Goal: Information Seeking & Learning: Learn about a topic

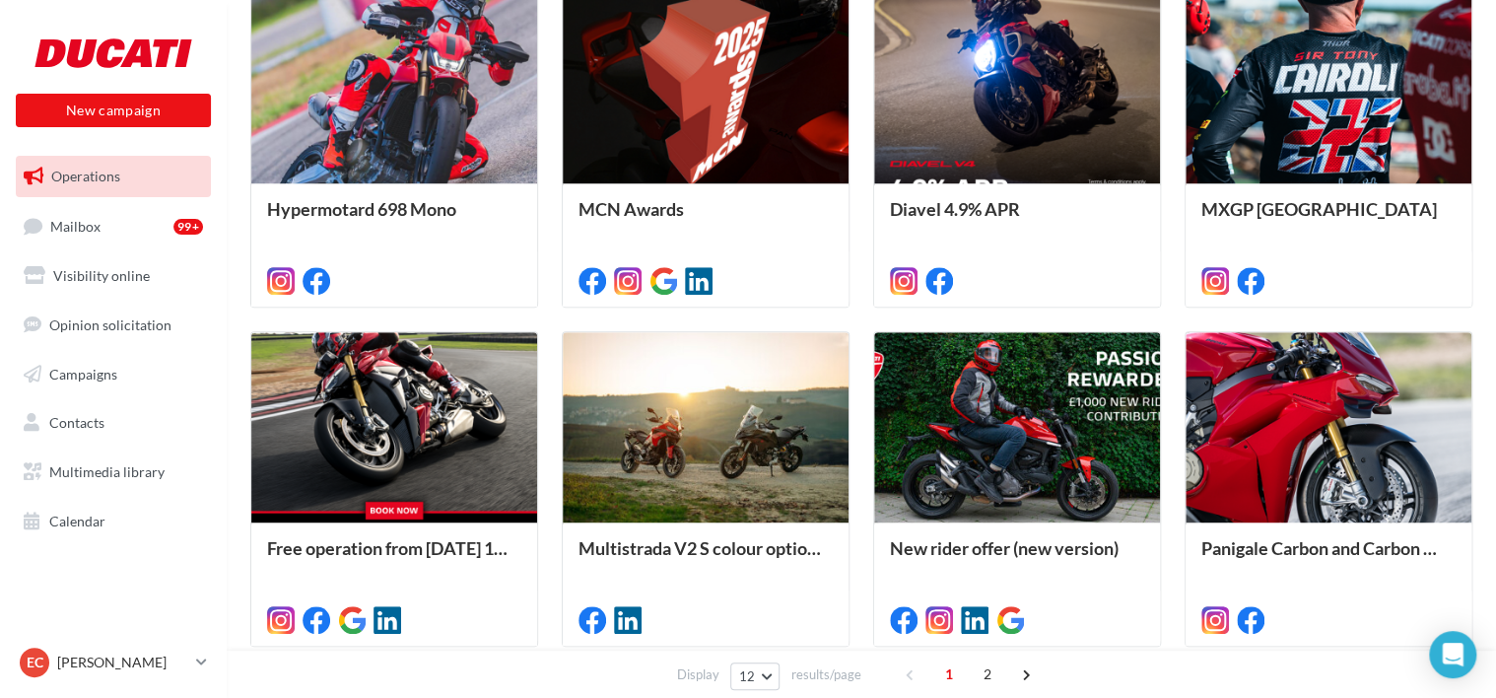
scroll to position [579, 0]
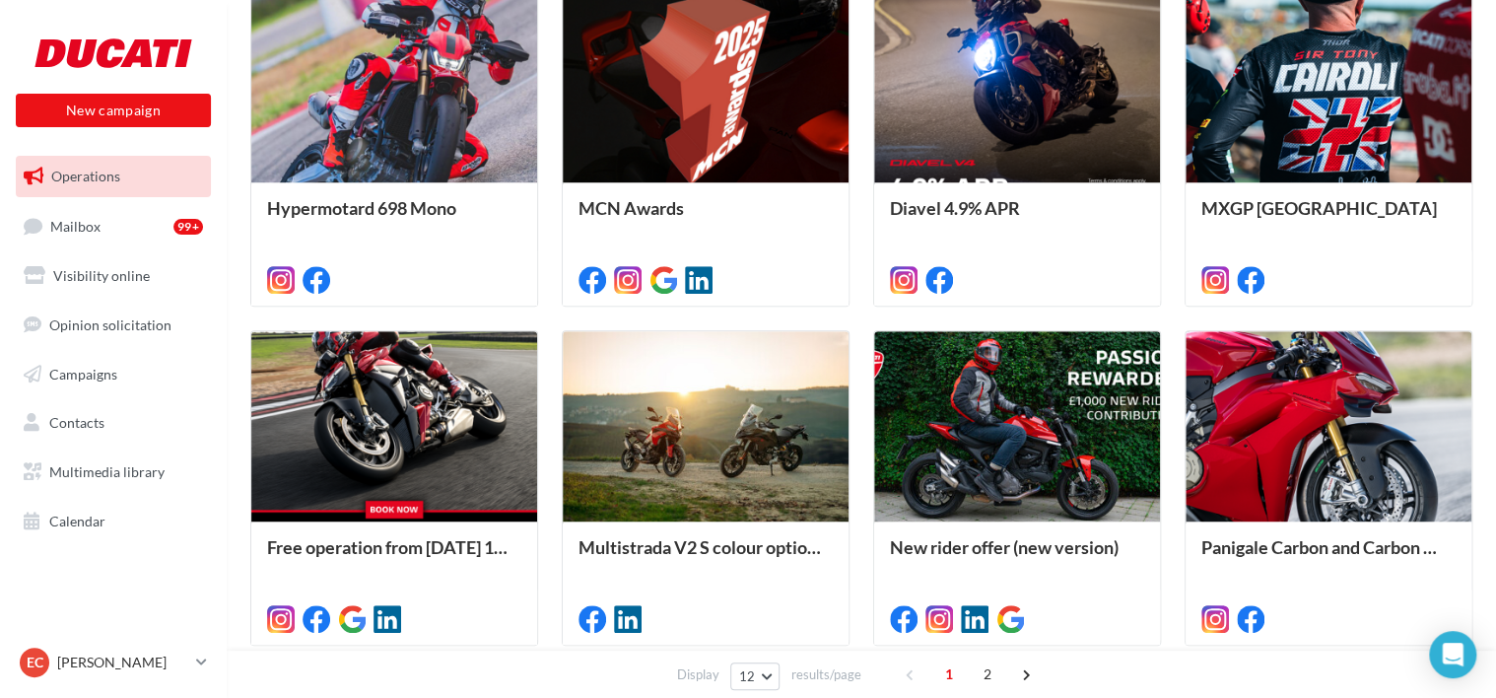
click at [1175, 300] on div "Hypermotard 698 Mono Photos featuring [PERSON_NAME] Awards Diavel 4.9% APR *** …" at bounding box center [861, 487] width 1222 height 993
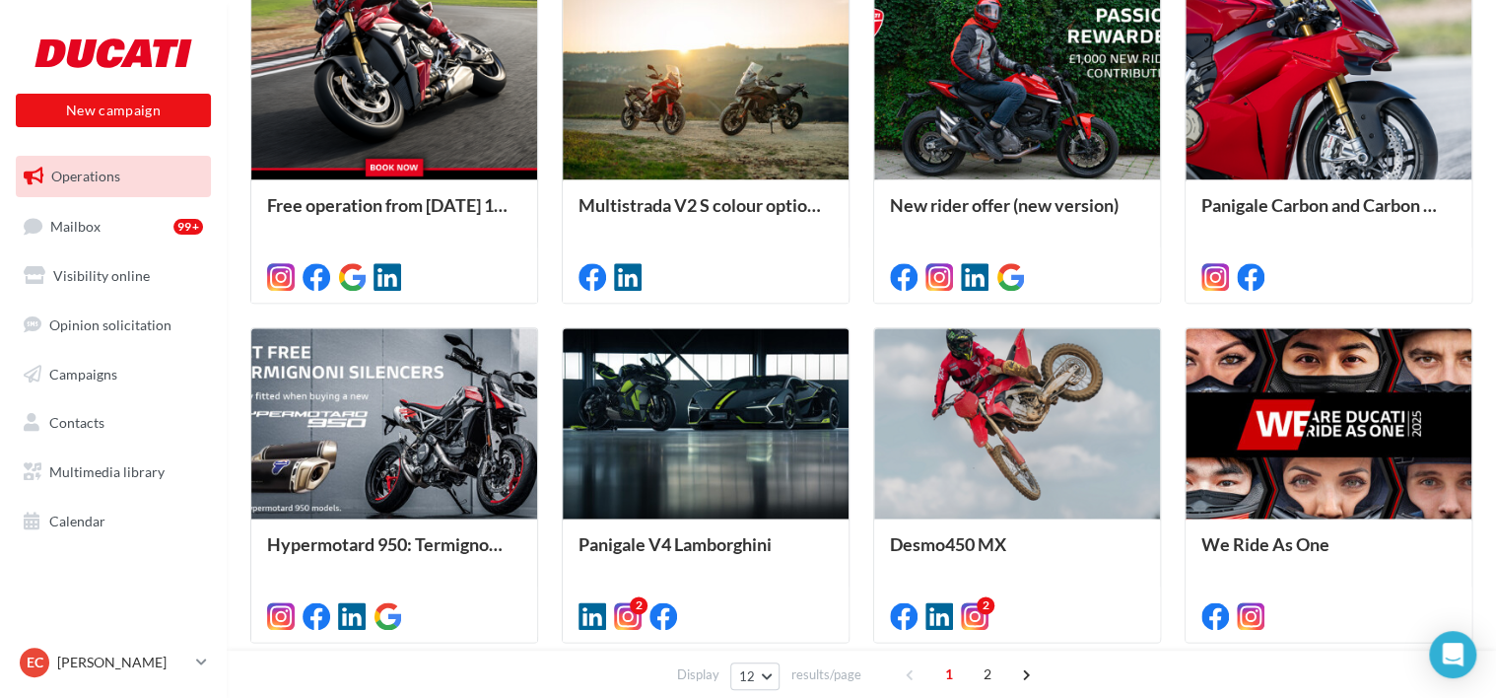
scroll to position [922, 0]
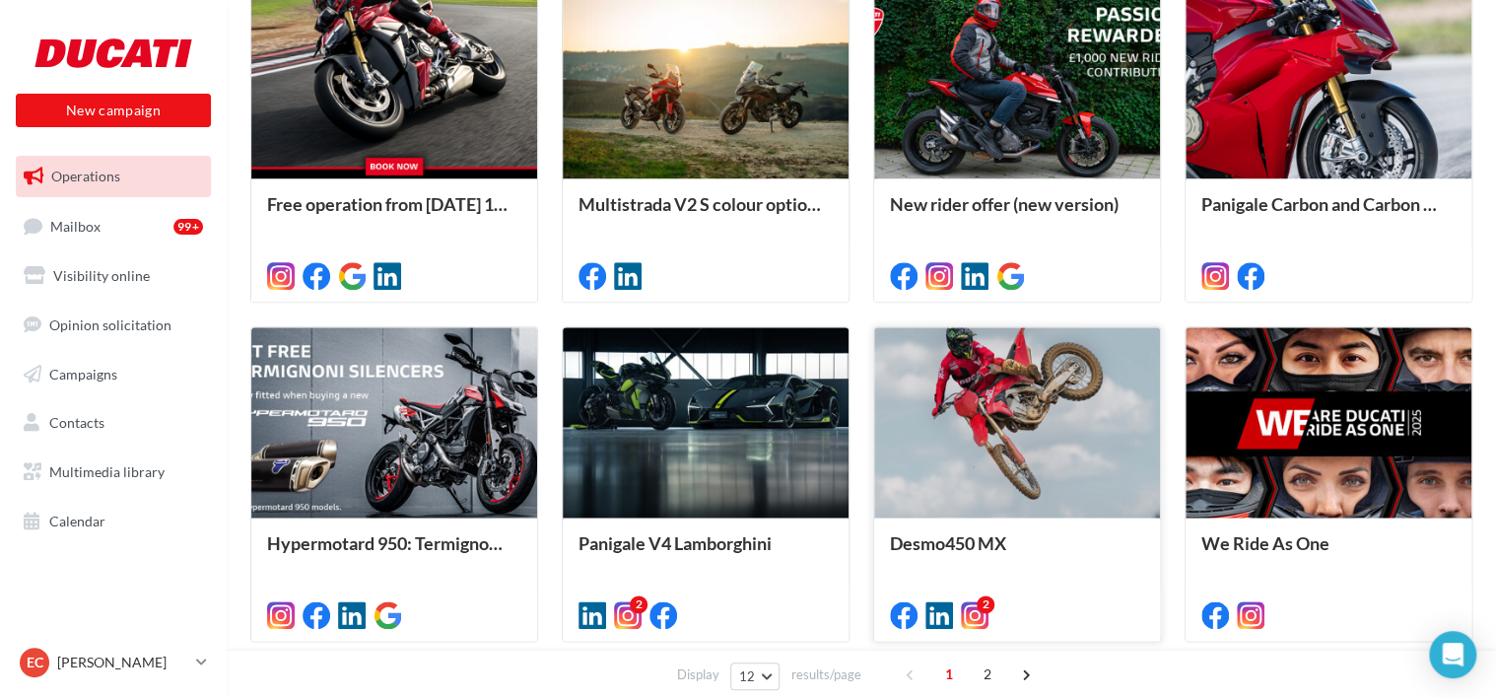
click at [1037, 417] on div at bounding box center [1017, 423] width 286 height 192
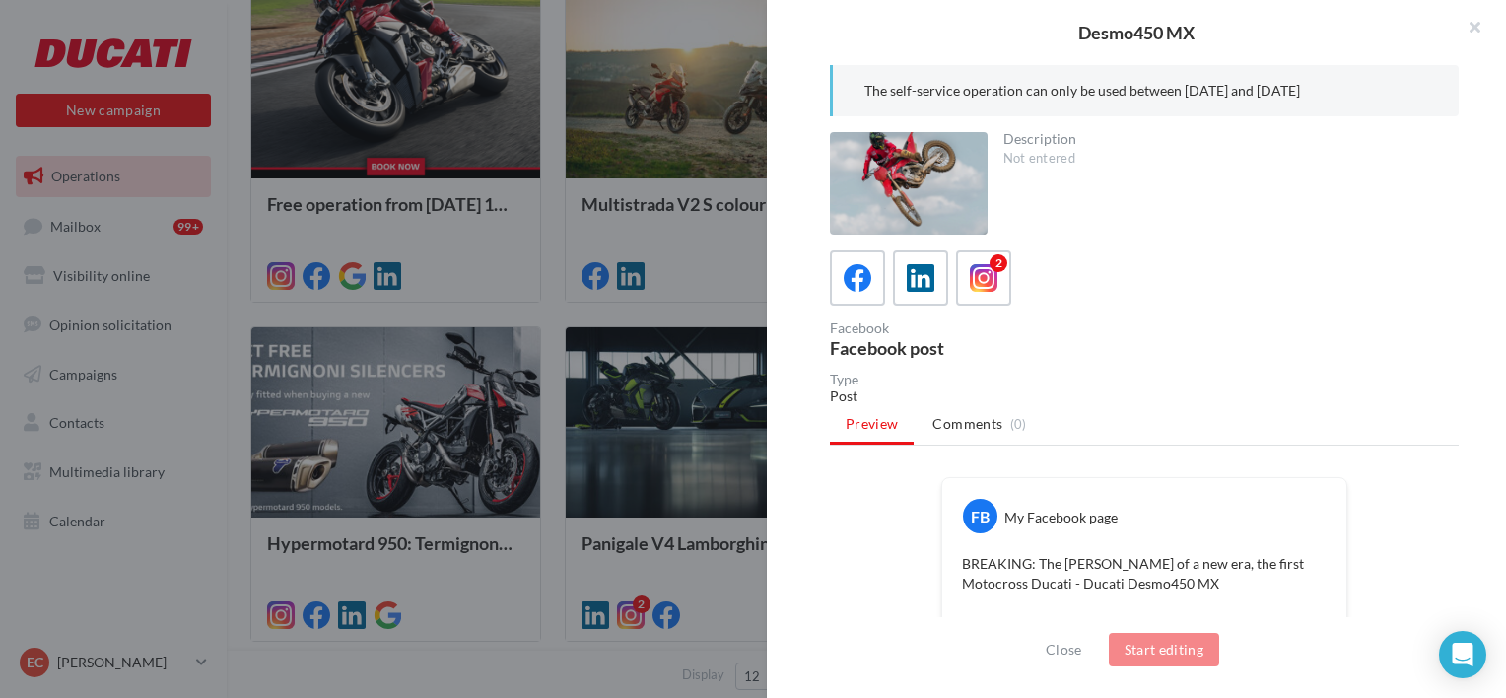
click at [552, 532] on div at bounding box center [753, 349] width 1506 height 698
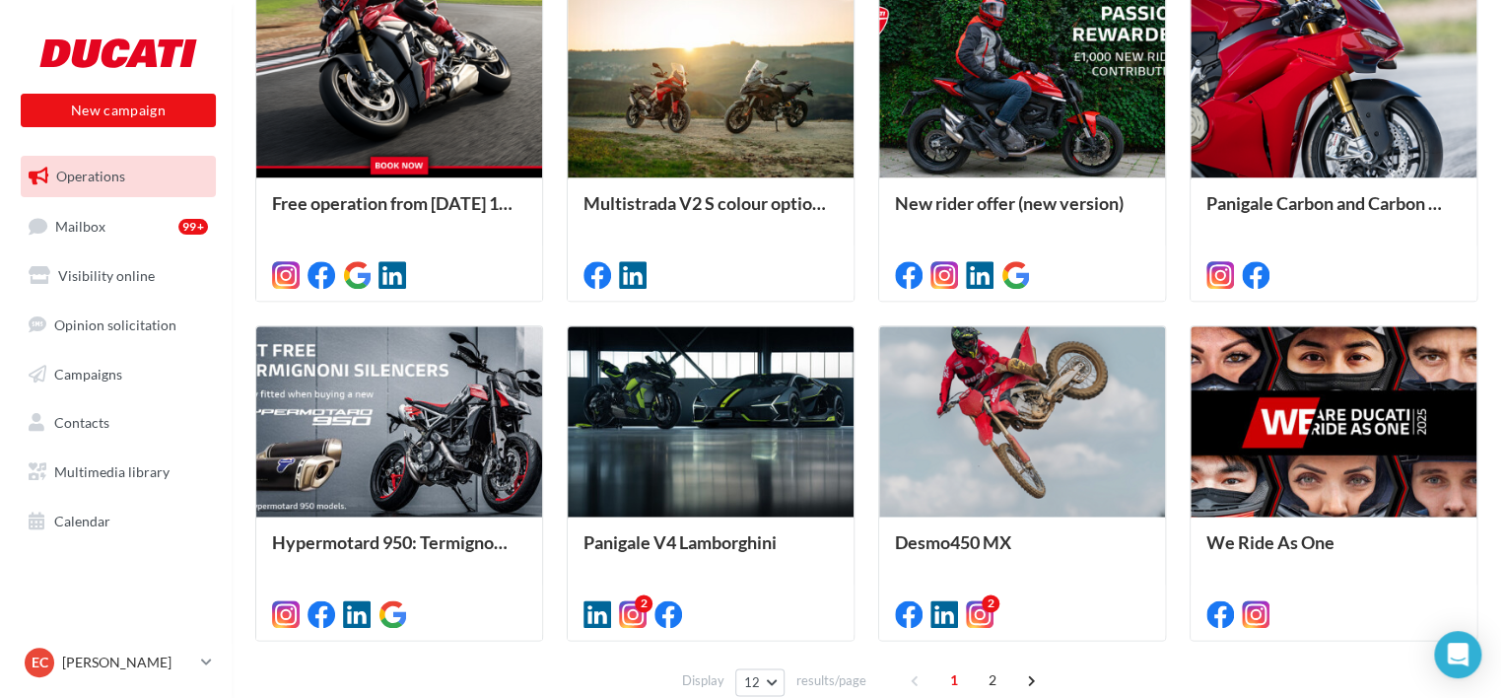
scroll to position [911, 0]
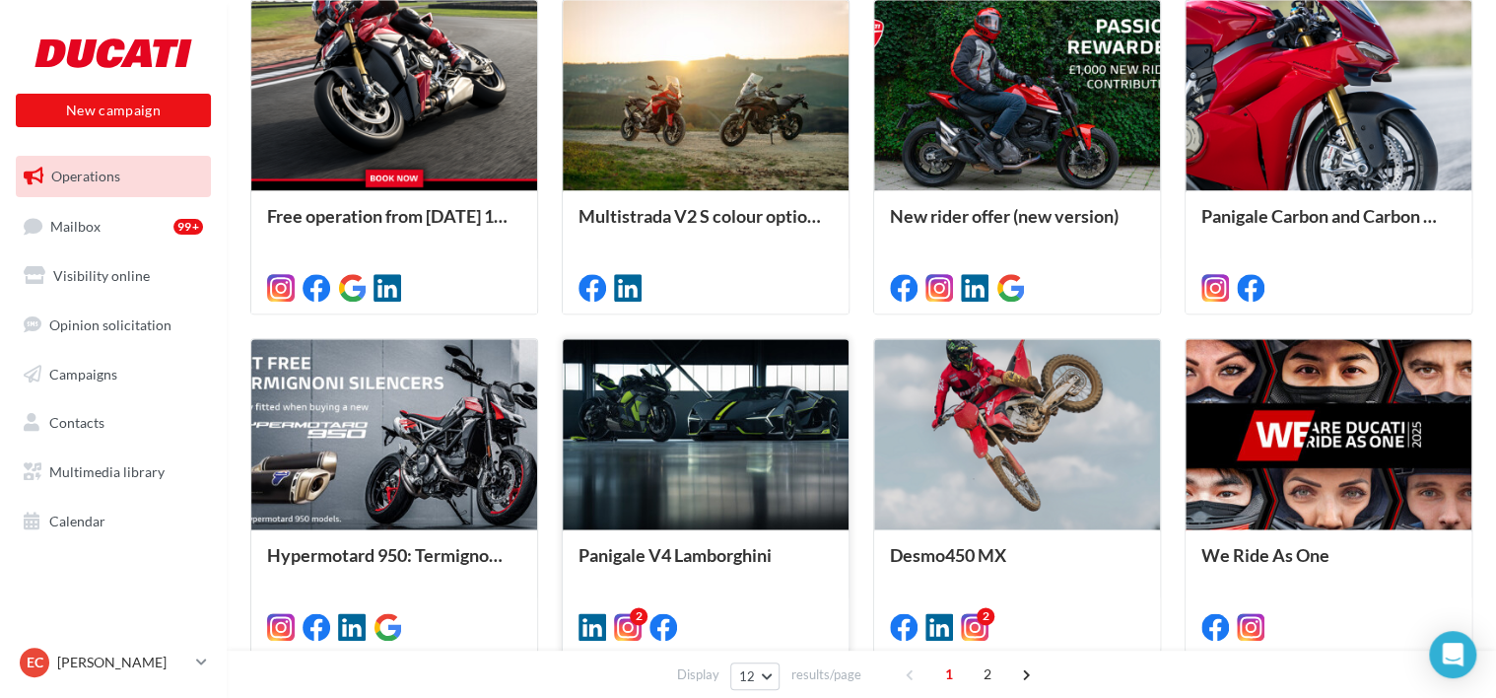
click at [713, 426] on div at bounding box center [706, 435] width 286 height 192
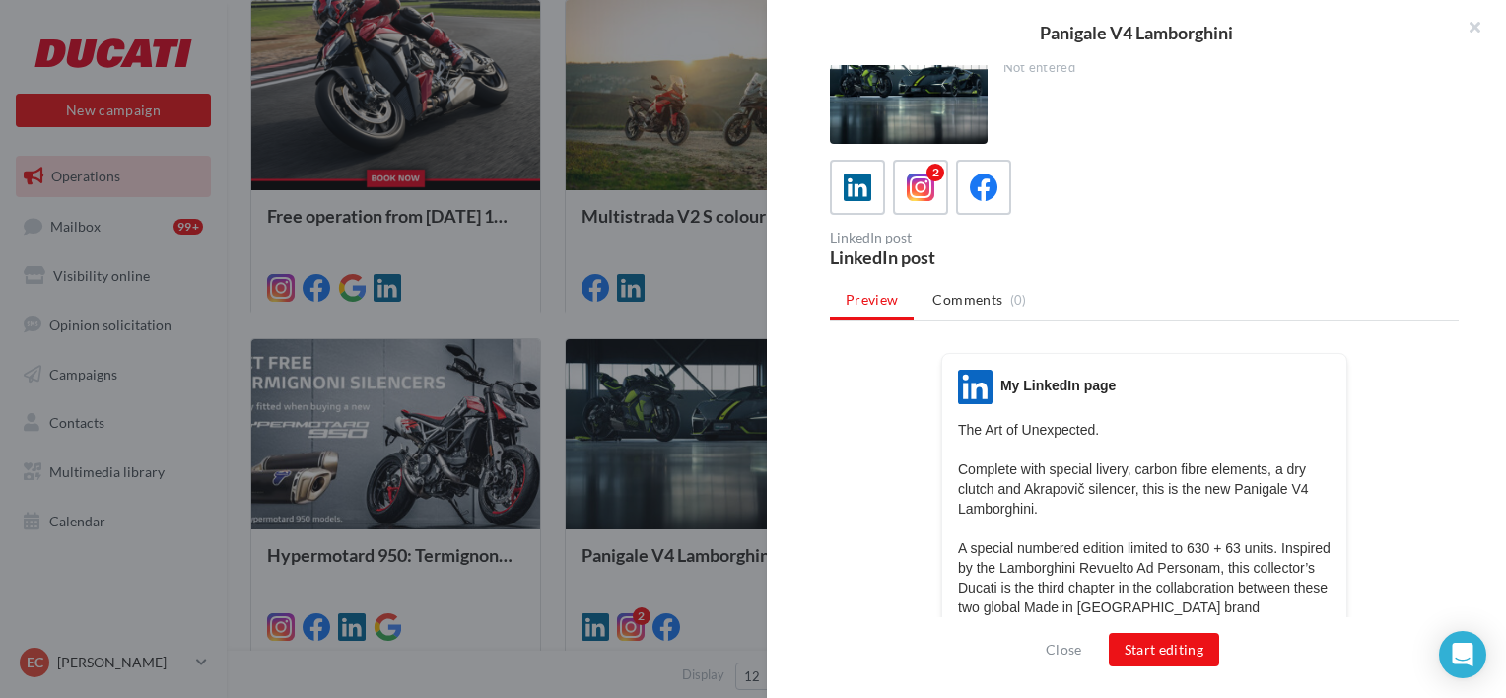
scroll to position [24, 0]
click at [927, 186] on icon at bounding box center [921, 187] width 29 height 29
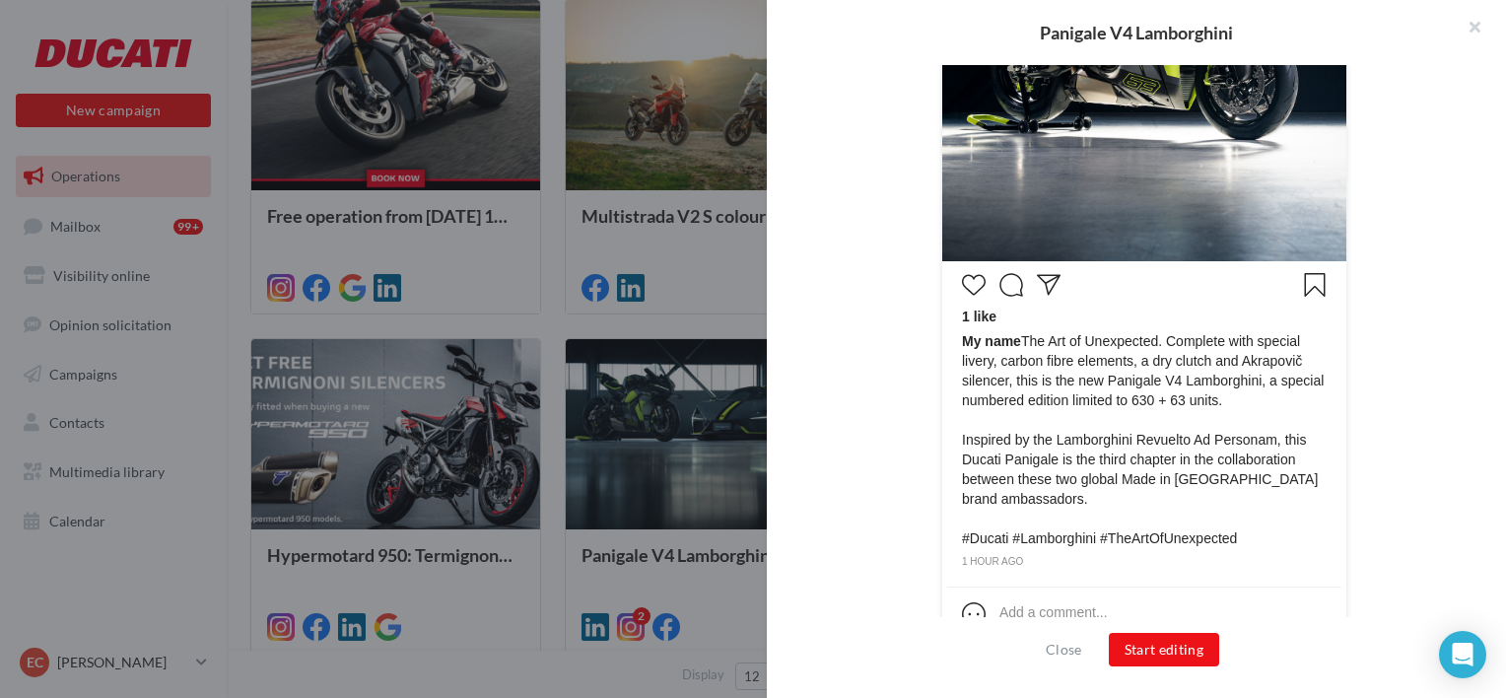
scroll to position [753, 0]
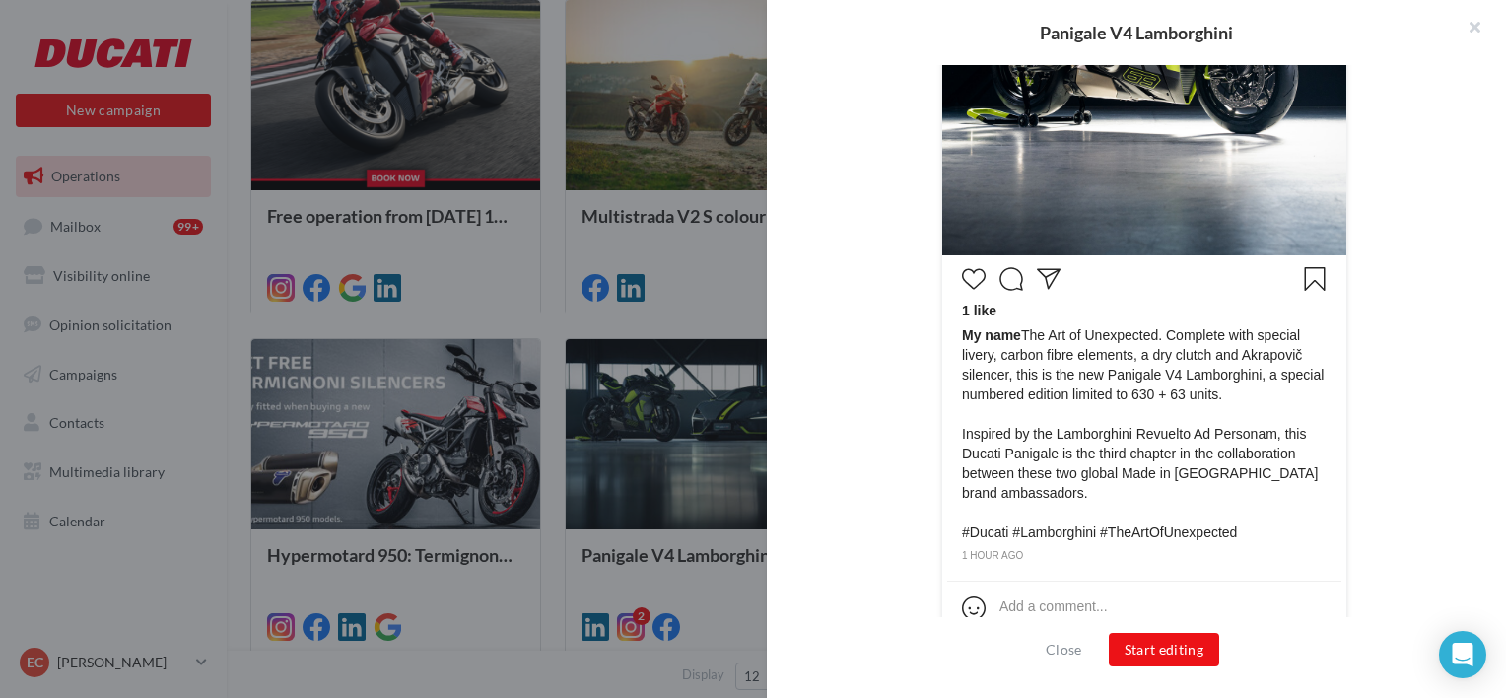
click at [1155, 32] on div "Panigale V4 Lamborghini" at bounding box center [1136, 33] width 676 height 18
click at [901, 313] on div "My name 1 like My name The Art of Unexpected. Complete with special livery, car…" at bounding box center [1144, 169] width 629 height 993
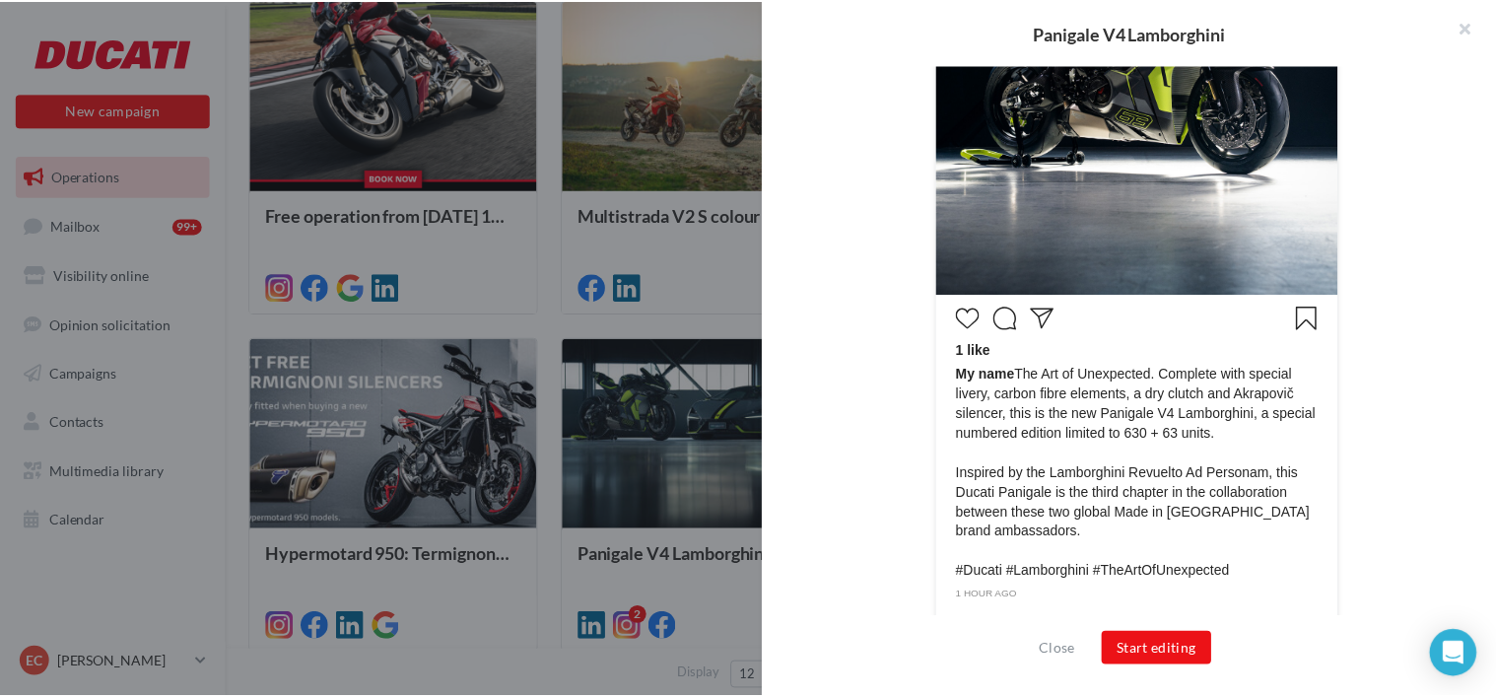
scroll to position [784, 0]
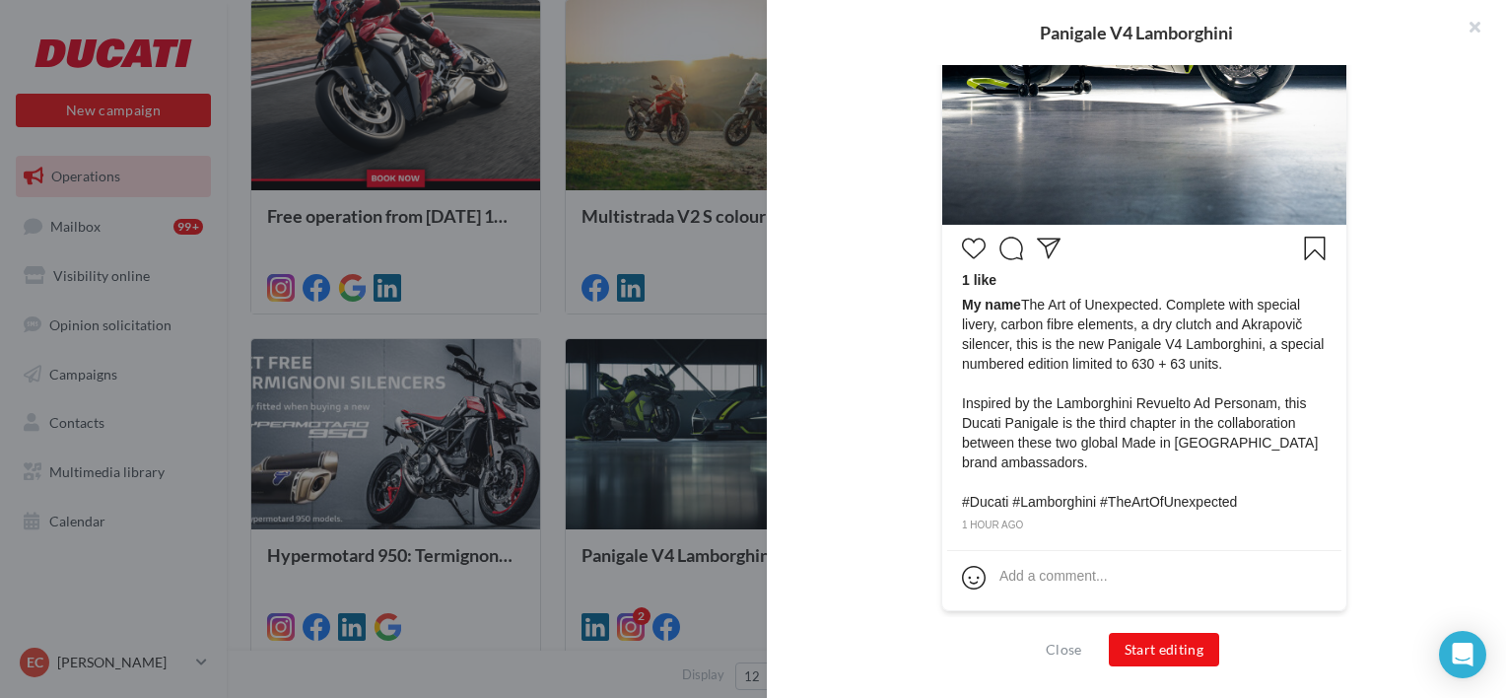
click at [714, 296] on div at bounding box center [753, 349] width 1506 height 698
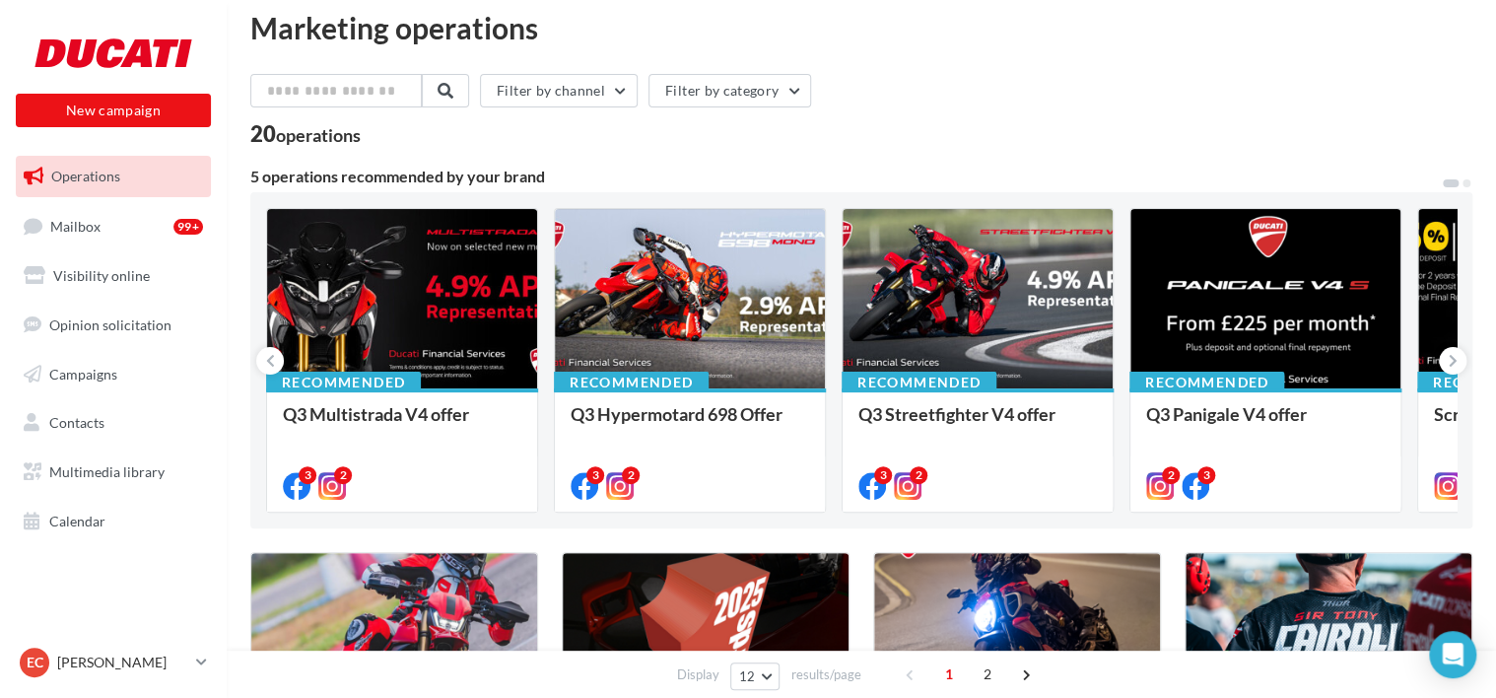
scroll to position [0, 0]
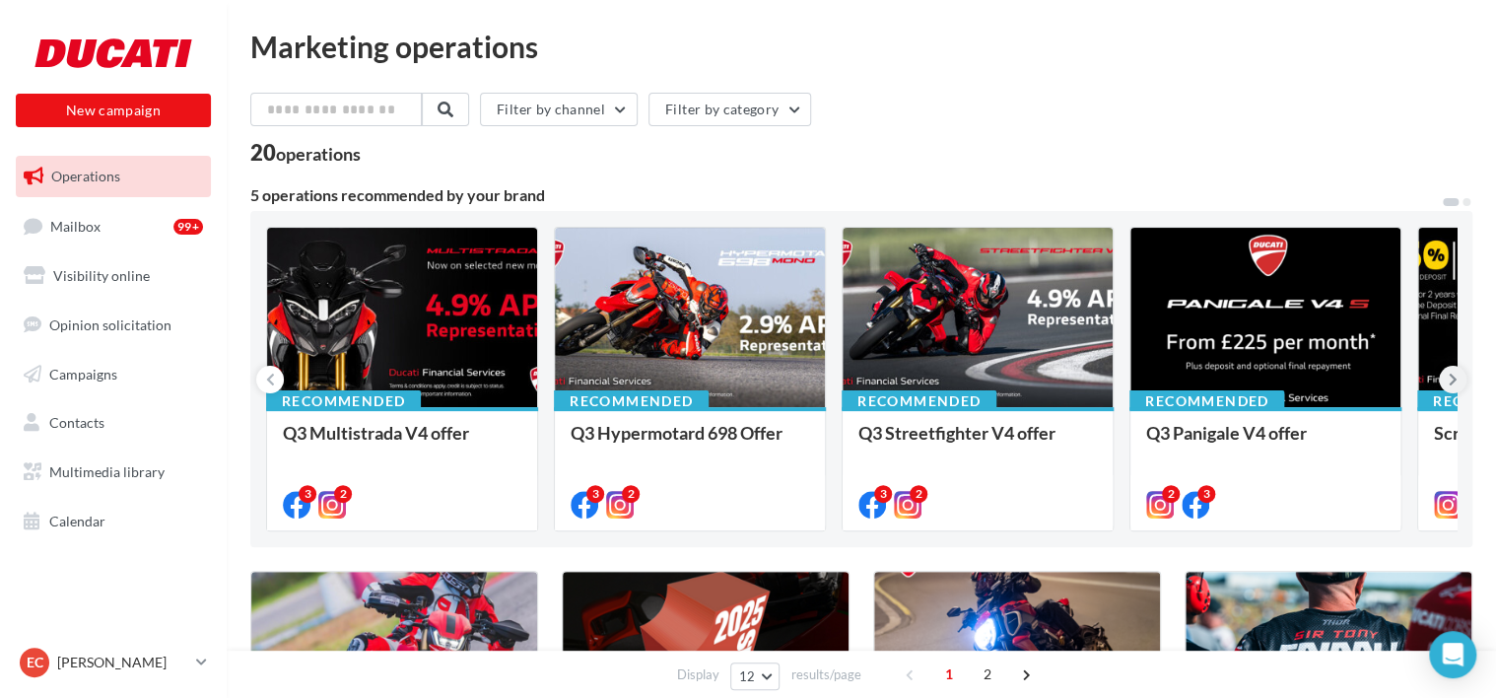
click at [1447, 377] on button at bounding box center [1453, 380] width 28 height 28
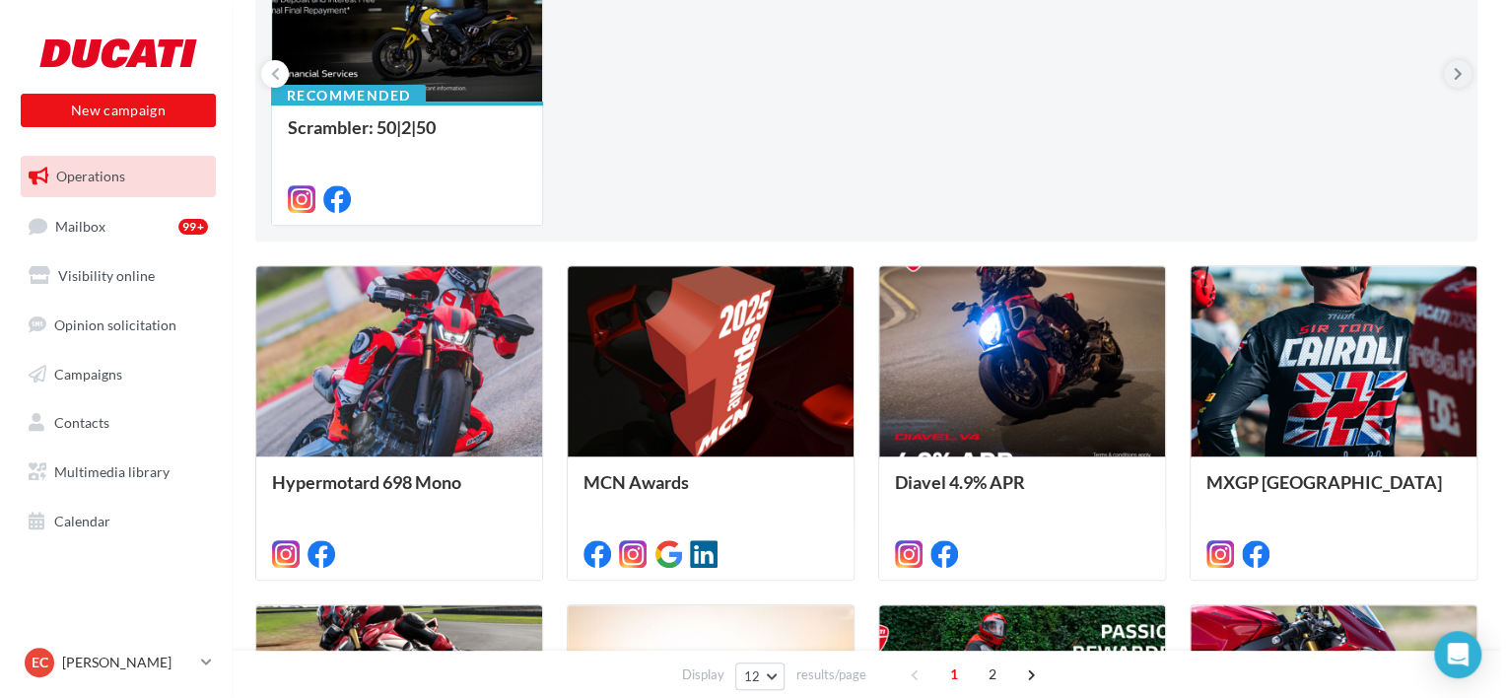
scroll to position [307, 0]
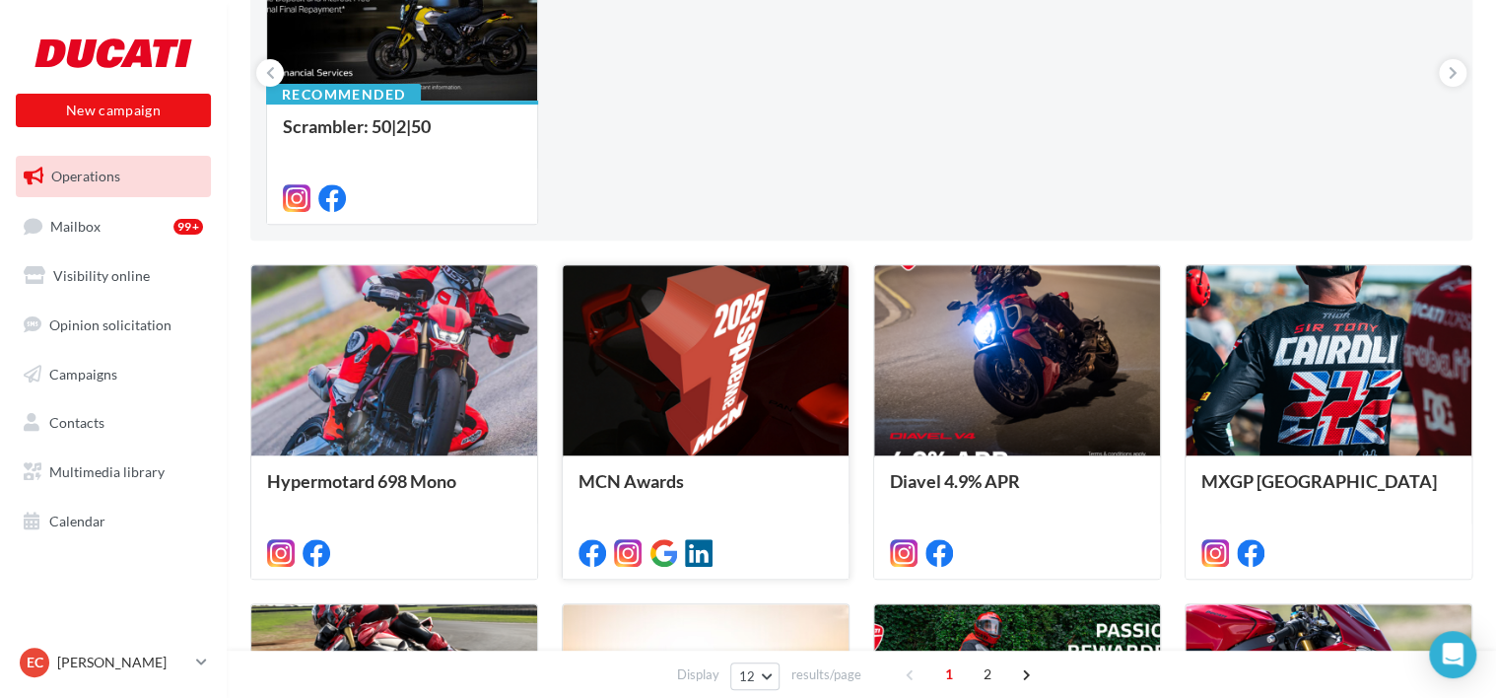
click at [738, 380] on div at bounding box center [706, 361] width 286 height 192
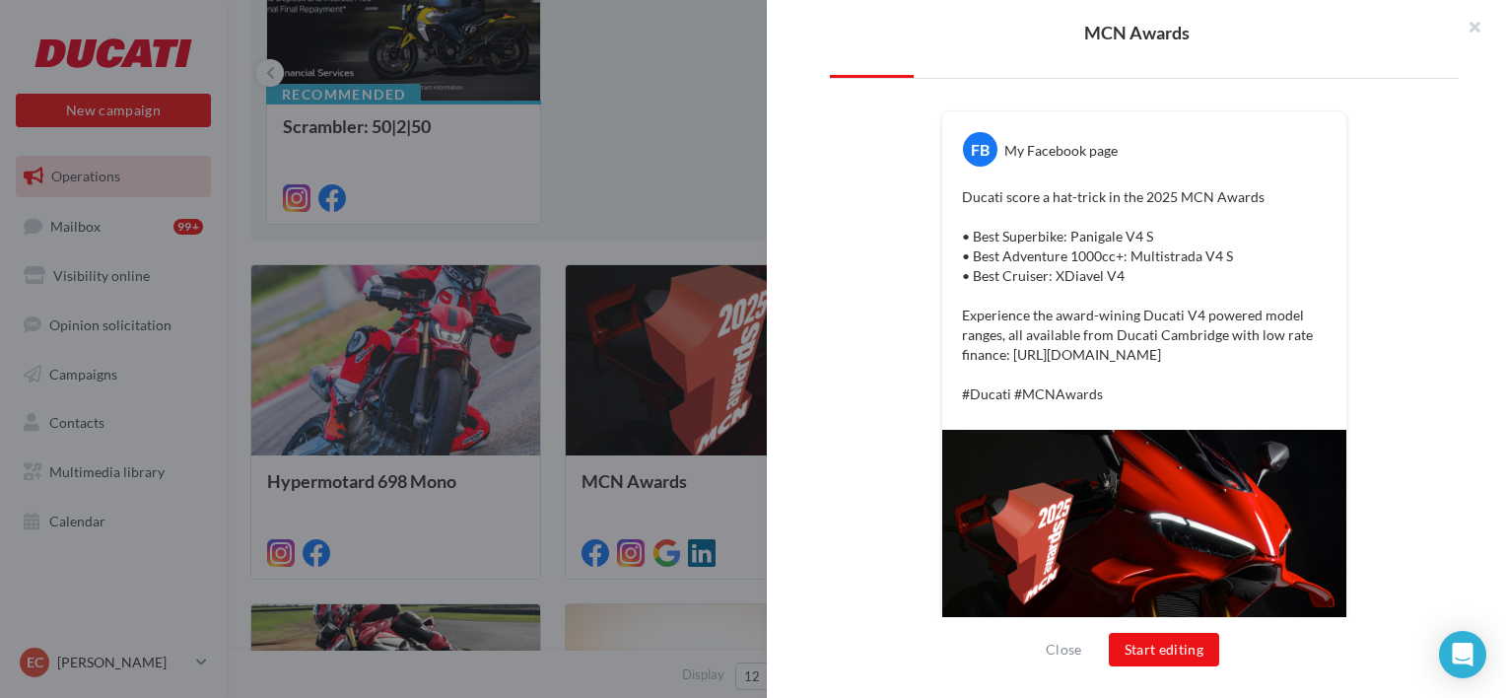
scroll to position [300, 0]
click at [1171, 196] on p "Ducati score a hat-trick in the 2025 MCN Awards • Best Superbike: Panigale V4 S…" at bounding box center [1144, 295] width 365 height 217
copy p "Ducati score a hat-trick in the 2025 MCN Awards"
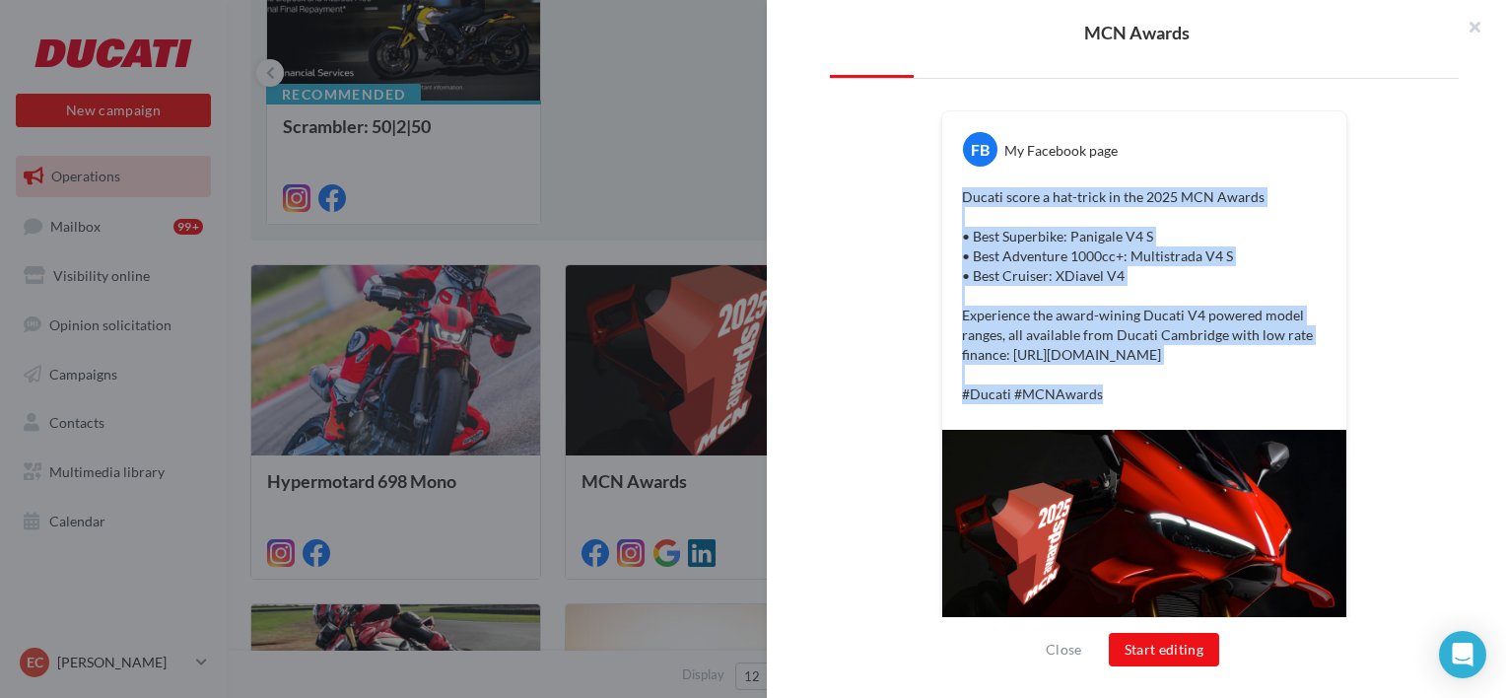
drag, startPoint x: 1100, startPoint y: 392, endPoint x: 937, endPoint y: 177, distance: 269.4
click at [942, 177] on div "FB My Facebook page Ducati score a hat-trick in the 2025 MCN Awards • Best Supe…" at bounding box center [1144, 270] width 404 height 318
drag, startPoint x: 937, startPoint y: 177, endPoint x: 1144, endPoint y: 190, distance: 207.4
click at [1144, 190] on p "Ducati score a hat-trick in the 2025 MCN Awards • Best Superbike: Panigale V4 S…" at bounding box center [1144, 295] width 365 height 217
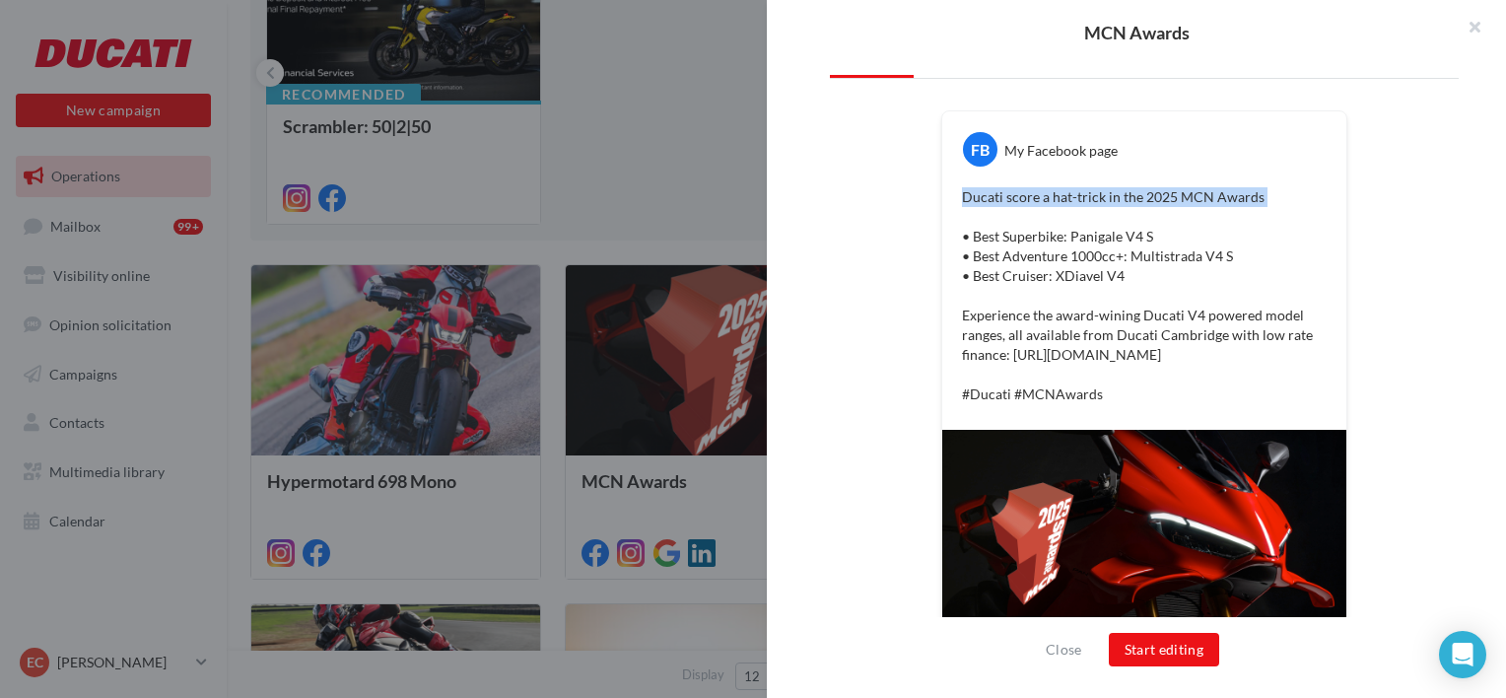
click at [1144, 190] on p "Ducati score a hat-trick in the 2025 MCN Awards • Best Superbike: Panigale V4 S…" at bounding box center [1144, 295] width 365 height 217
copy p "Ducati score a hat-trick in the 2025 MCN Awards"
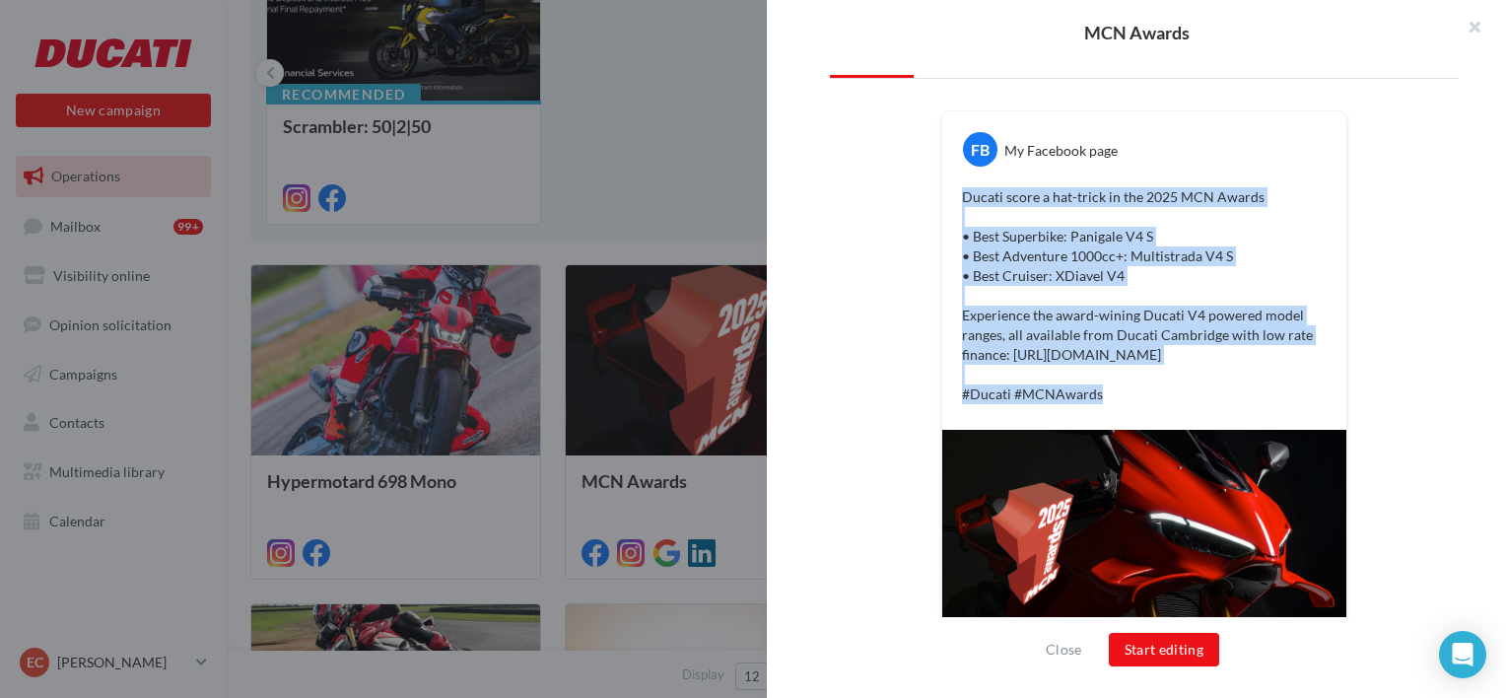
drag, startPoint x: 1120, startPoint y: 385, endPoint x: 957, endPoint y: 193, distance: 251.7
click at [962, 193] on p "Ducati score a hat-trick in the 2025 MCN Awards • Best Superbike: Panigale V4 S…" at bounding box center [1144, 295] width 365 height 217
copy p "Ducati score a hat-trick in the 2025 MCN Awards • Best Superbike: Panigale V4 S…"
click at [1161, 338] on p "Ducati score a hat-trick in the 2025 MCN Awards • Best Superbike: Panigale V4 S…" at bounding box center [1144, 295] width 365 height 217
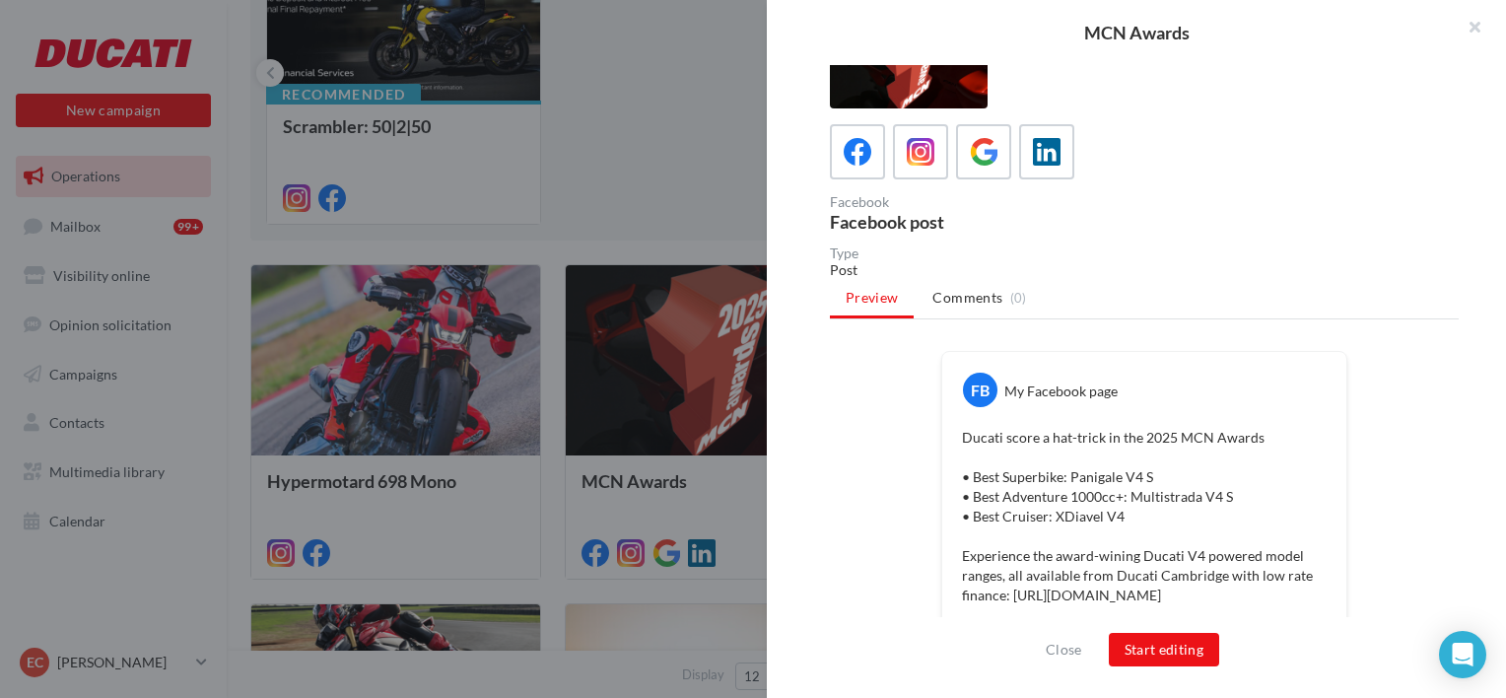
scroll to position [0, 0]
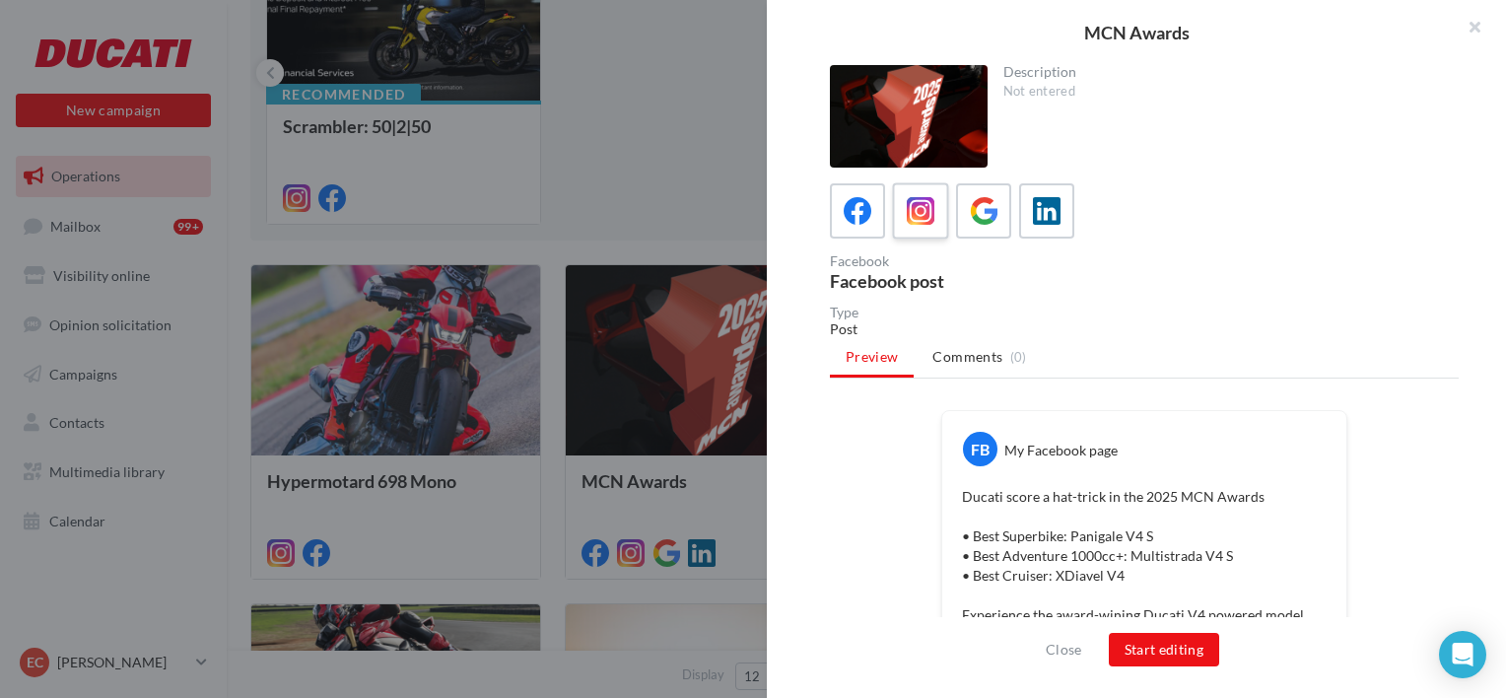
click at [915, 197] on icon at bounding box center [921, 211] width 29 height 29
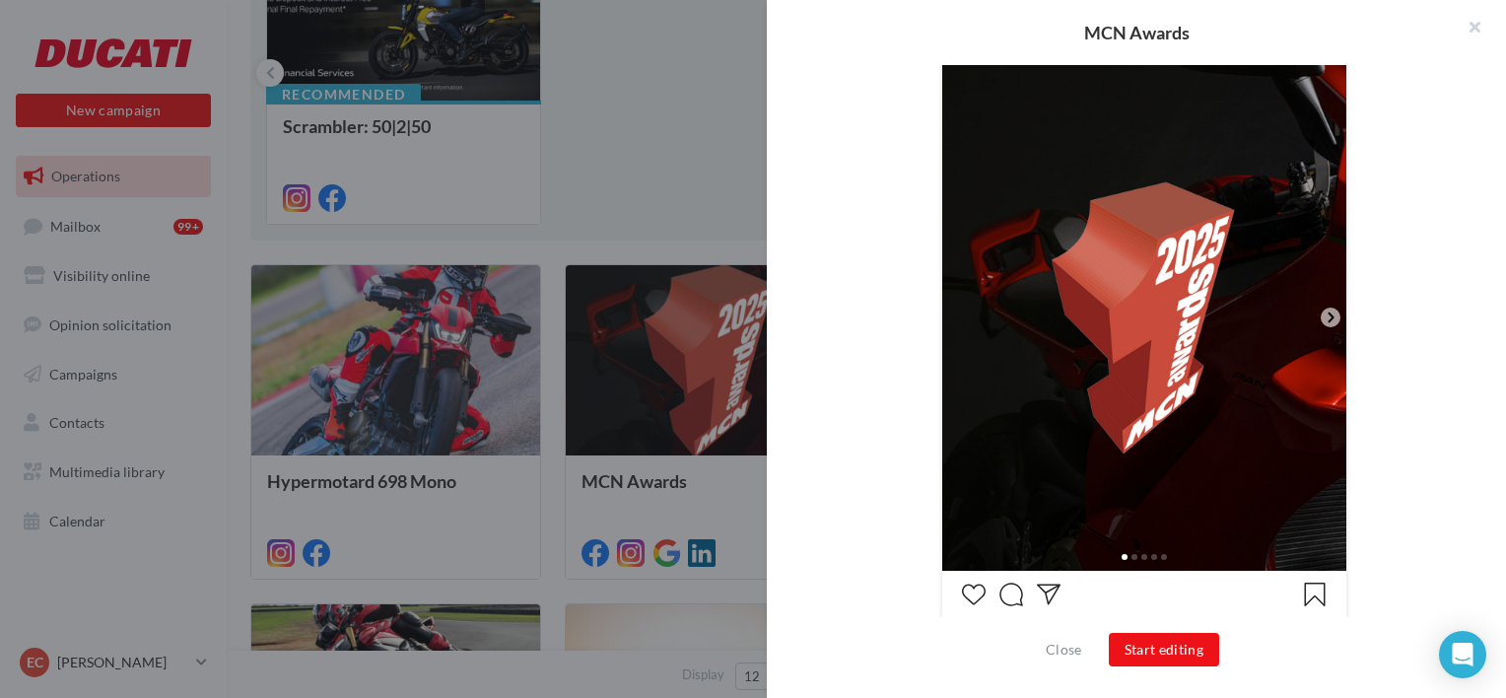
scroll to position [422, 0]
click at [1322, 311] on icon at bounding box center [1331, 317] width 18 height 18
click at [1328, 314] on icon at bounding box center [1331, 317] width 6 height 10
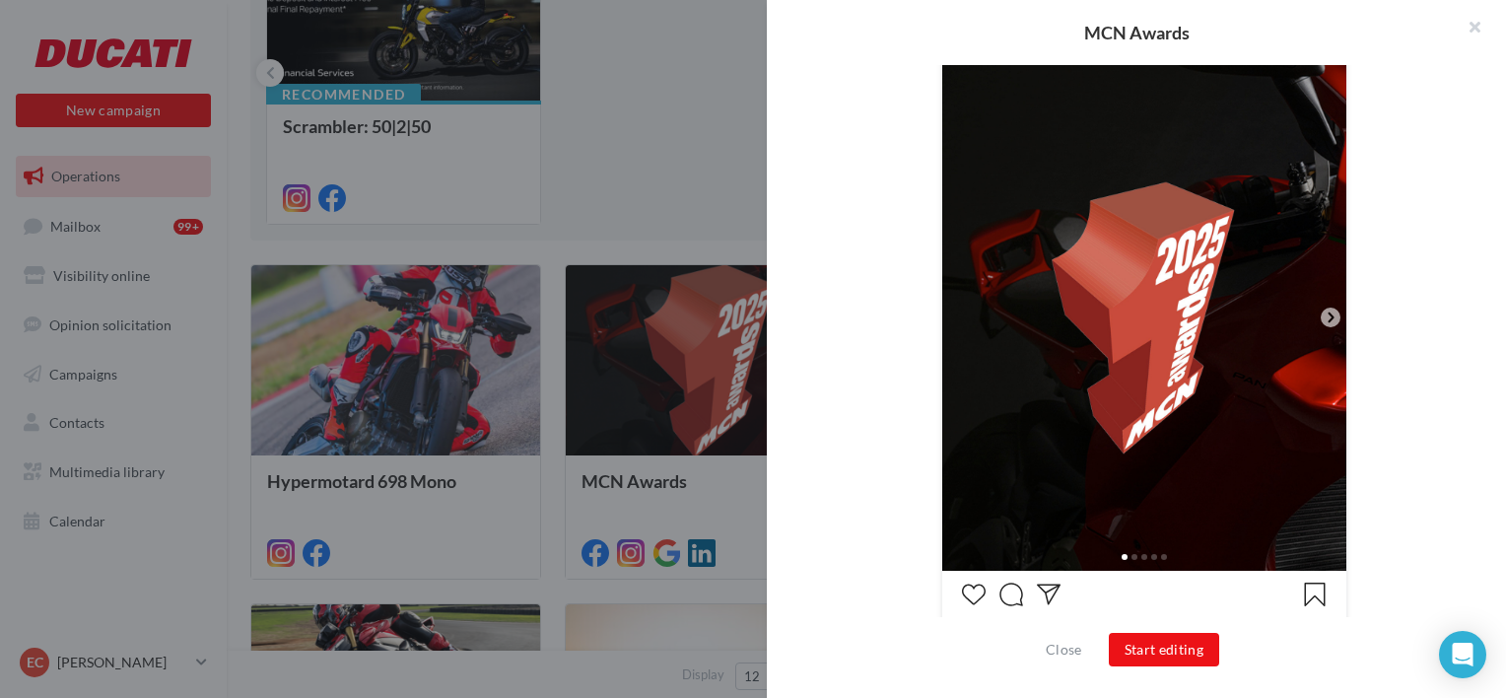
click at [1131, 556] on span at bounding box center [1134, 557] width 6 height 6
click at [1130, 557] on div at bounding box center [1144, 555] width 404 height 32
click at [1131, 556] on span at bounding box center [1134, 557] width 6 height 6
